Goal: Connect with others: Connect with others

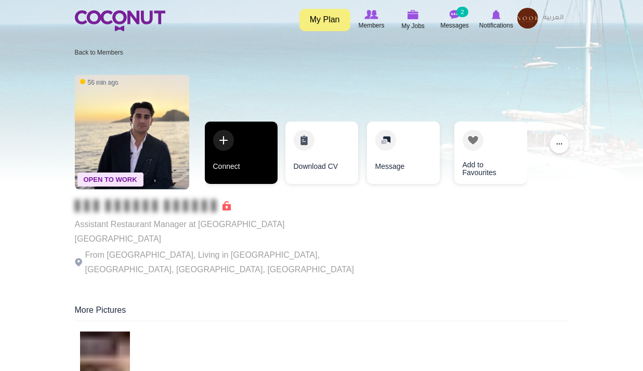
click at [244, 175] on link "Connect" at bounding box center [241, 153] width 73 height 62
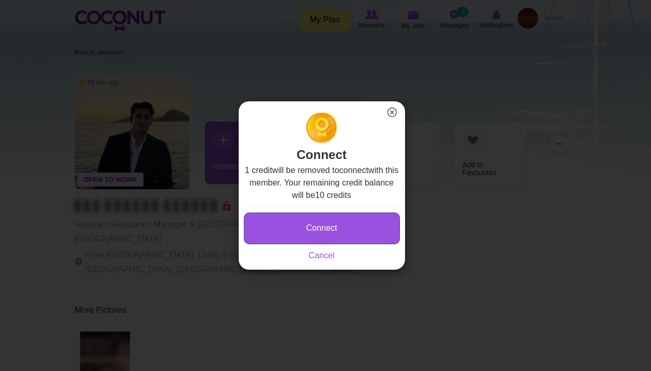
click at [363, 238] on button "Connect" at bounding box center [322, 229] width 156 height 32
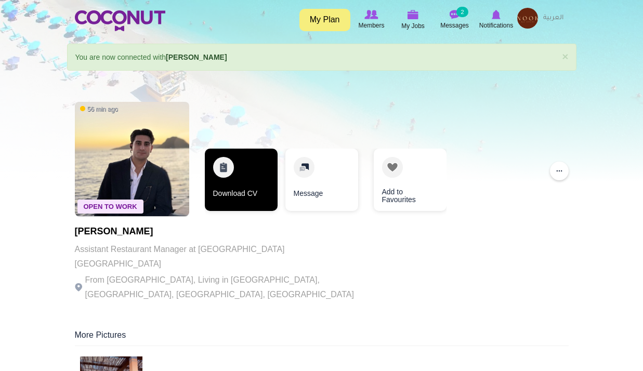
click at [246, 179] on link "Download CV" at bounding box center [241, 180] width 73 height 62
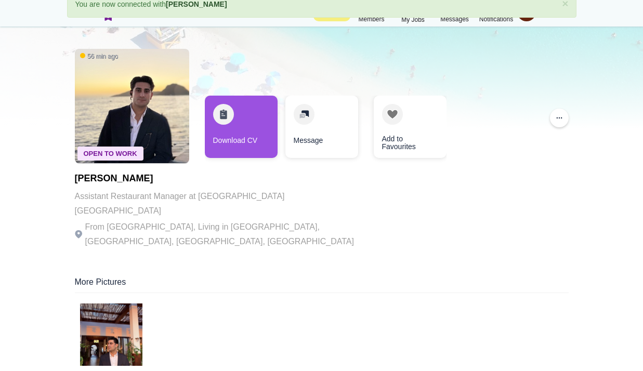
scroll to position [156, 0]
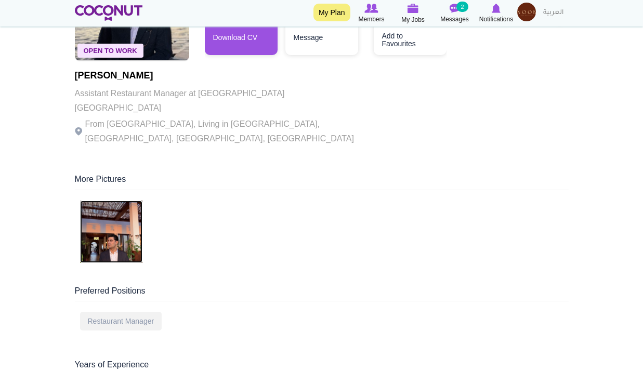
click at [101, 213] on img at bounding box center [111, 232] width 62 height 62
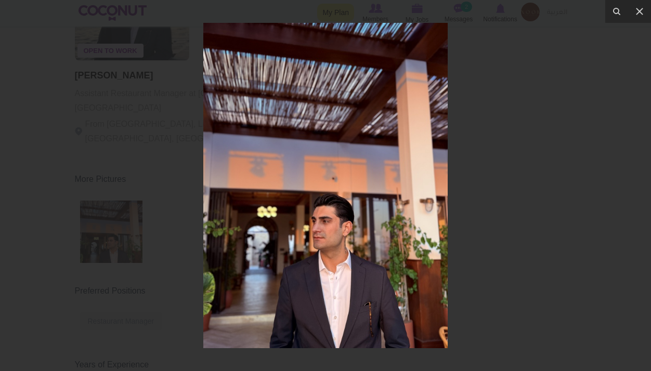
drag, startPoint x: 520, startPoint y: 174, endPoint x: 500, endPoint y: 62, distance: 113.6
click at [521, 174] on div at bounding box center [325, 185] width 651 height 371
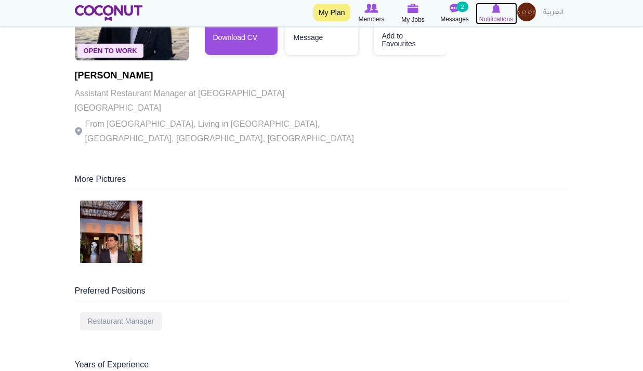
click at [504, 17] on span "Notifications" at bounding box center [496, 19] width 34 height 10
click at [494, 16] on span "Notifications" at bounding box center [496, 19] width 34 height 10
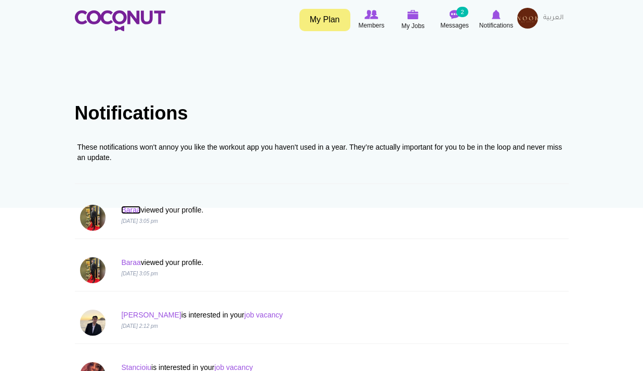
click at [134, 209] on link "Baraa" at bounding box center [130, 210] width 19 height 8
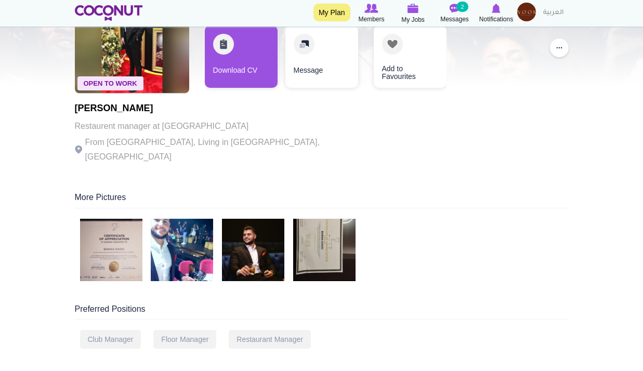
scroll to position [104, 0]
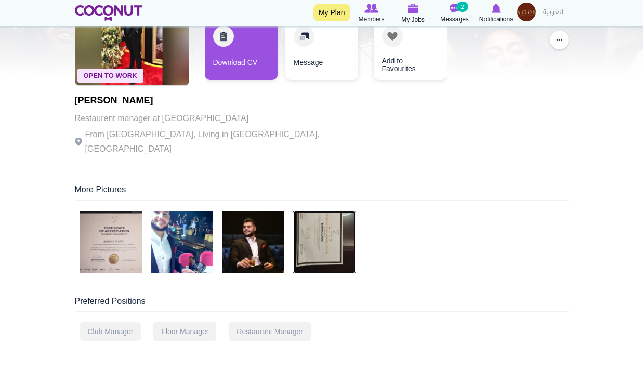
click at [329, 234] on img at bounding box center [324, 242] width 62 height 62
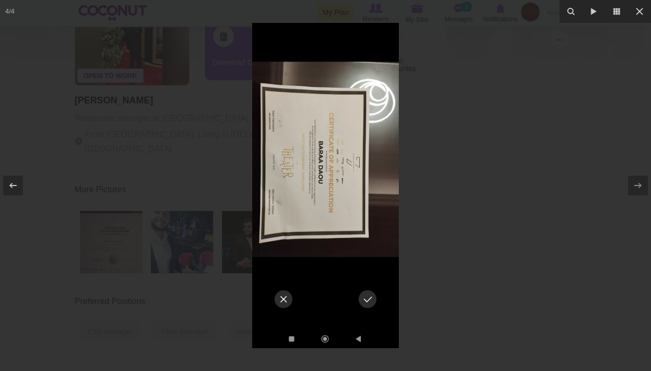
click at [459, 148] on div at bounding box center [325, 185] width 651 height 371
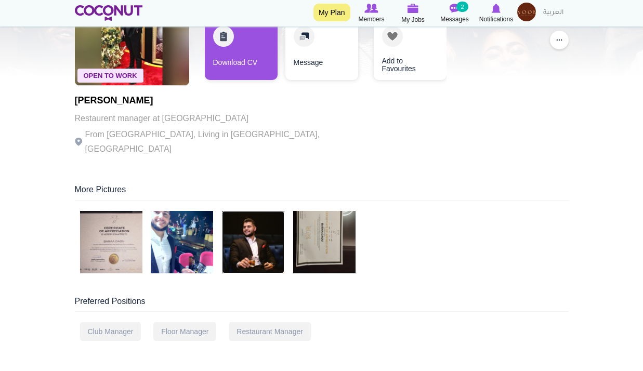
click at [265, 231] on img at bounding box center [253, 242] width 62 height 62
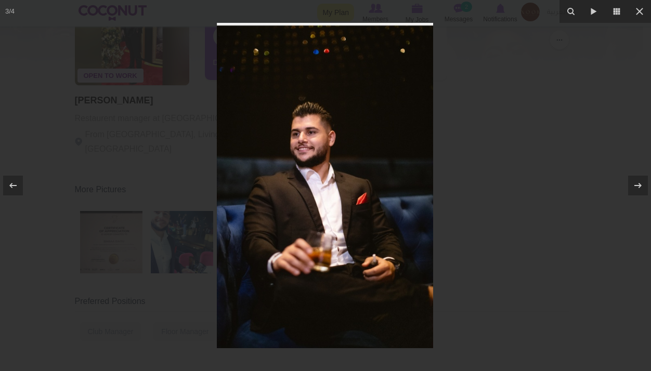
click at [560, 126] on div at bounding box center [325, 185] width 651 height 371
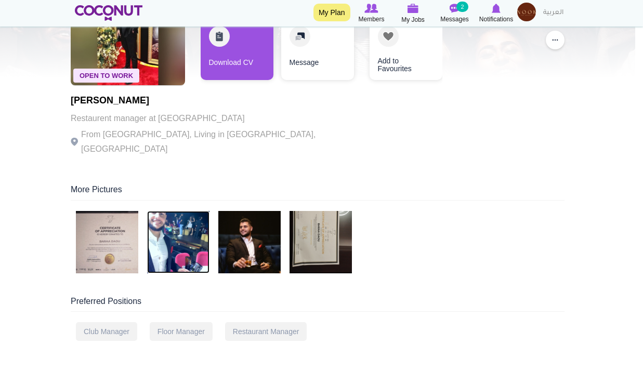
click at [195, 244] on img at bounding box center [178, 242] width 62 height 62
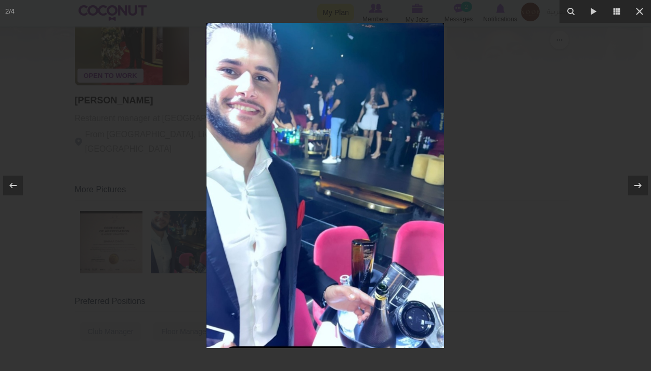
click at [556, 112] on div at bounding box center [325, 185] width 651 height 371
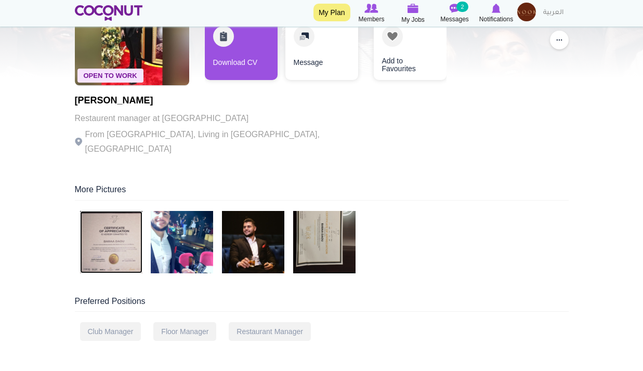
click at [95, 228] on img at bounding box center [111, 242] width 62 height 62
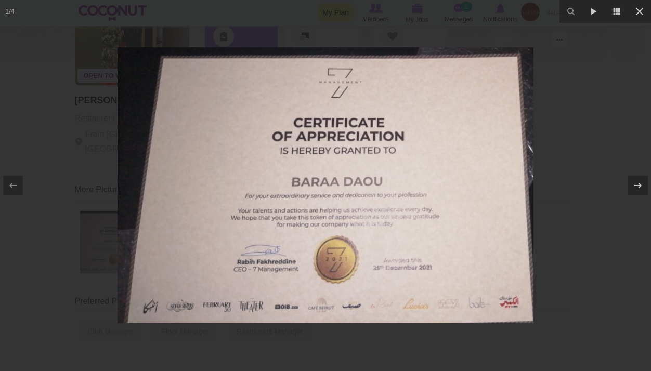
click at [599, 101] on div at bounding box center [325, 185] width 651 height 371
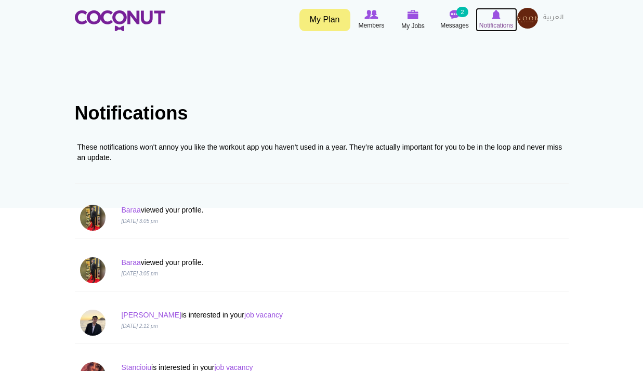
click at [492, 32] on link "Notifications" at bounding box center [497, 20] width 42 height 24
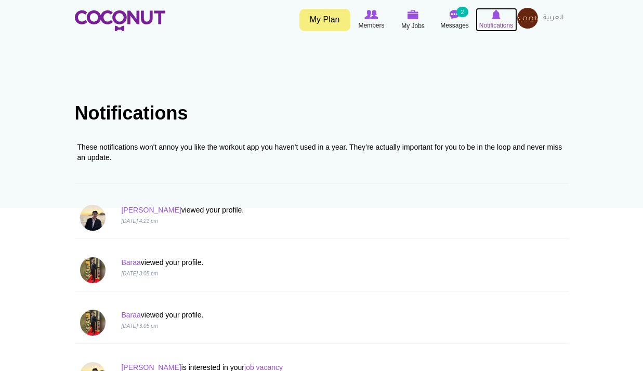
click at [500, 14] on img at bounding box center [496, 14] width 9 height 9
